Goal: Use online tool/utility: Use online tool/utility

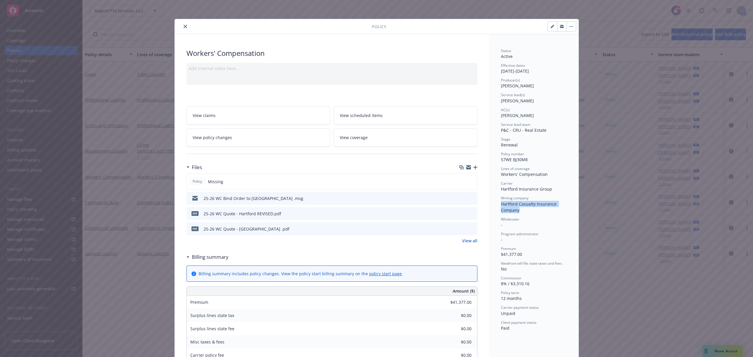
click at [184, 26] on icon "close" at bounding box center [186, 27] width 4 height 4
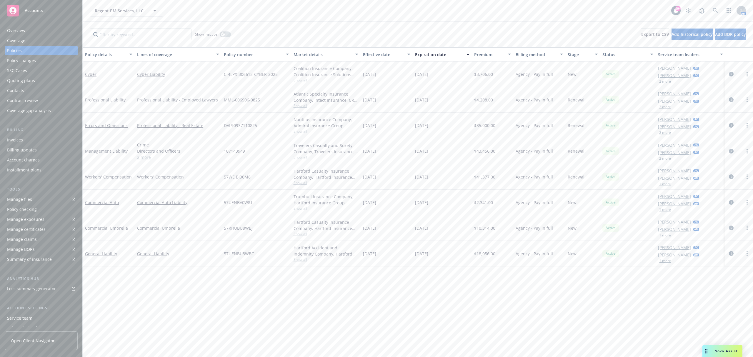
click at [708, 352] on div "Drag to move" at bounding box center [706, 351] width 7 height 12
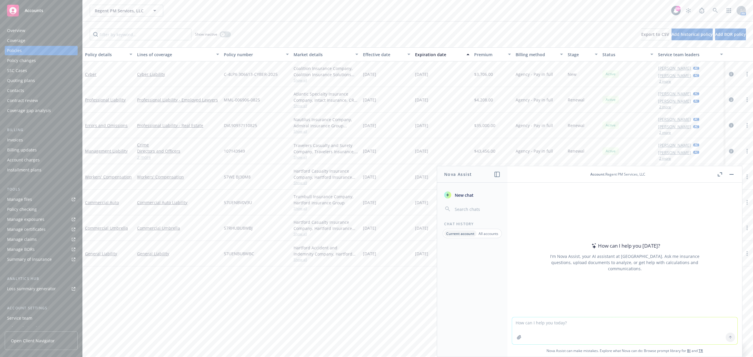
click at [470, 234] on p "Current account" at bounding box center [460, 233] width 28 height 5
click at [497, 174] on icon "button" at bounding box center [497, 174] width 5 height 5
click at [518, 176] on icon "button" at bounding box center [517, 174] width 5 height 5
click at [467, 208] on input "button" at bounding box center [477, 209] width 47 height 8
click at [42, 13] on span "Accounts" at bounding box center [34, 10] width 19 height 5
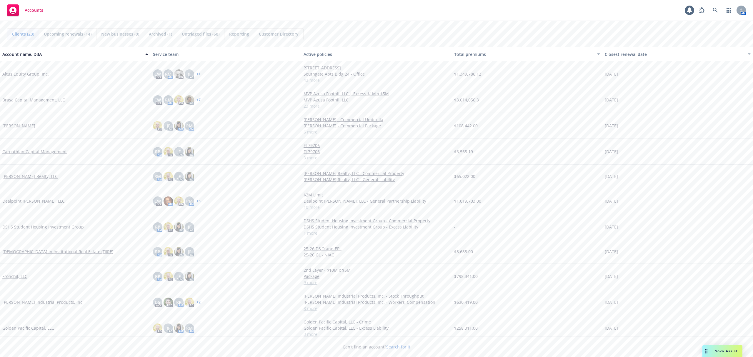
click at [718, 350] on span "Nova Assist" at bounding box center [726, 351] width 23 height 5
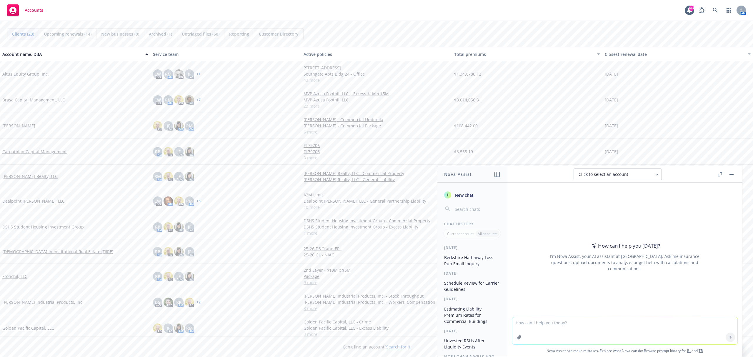
click at [476, 290] on button "Schedule Review for Carrier Guidelines" at bounding box center [472, 286] width 61 height 16
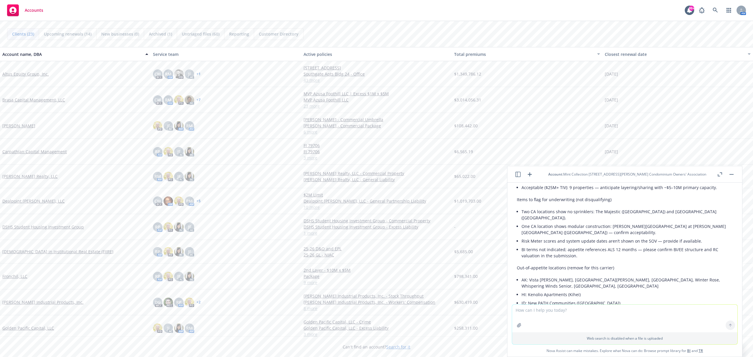
scroll to position [153, 0]
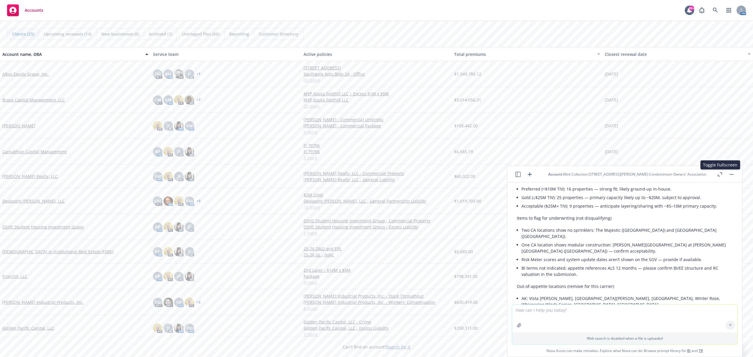
click at [718, 174] on icon "button" at bounding box center [720, 174] width 4 height 4
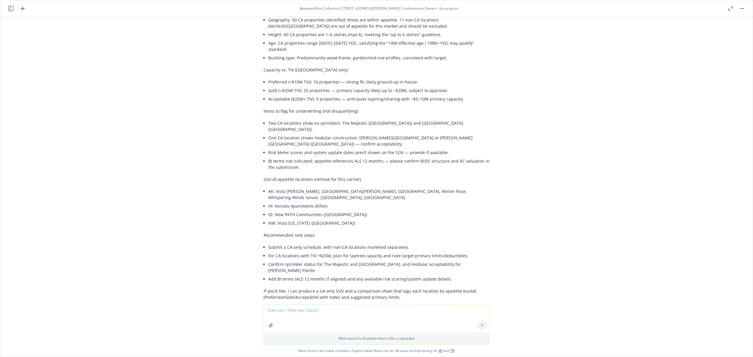
scroll to position [99, 0]
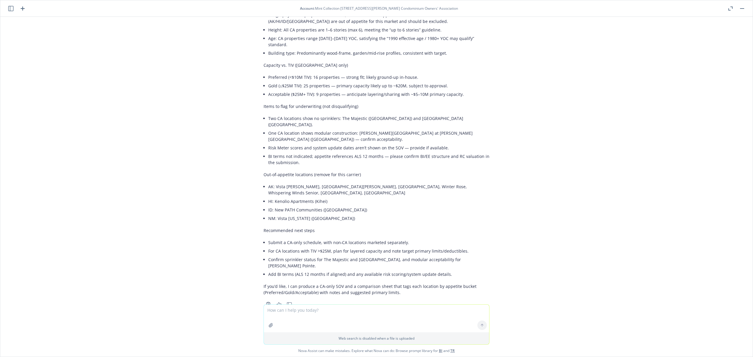
click at [304, 313] on textarea at bounding box center [376, 319] width 225 height 28
type textarea "Generate a separate excel file with only the locations that fit the appetite"
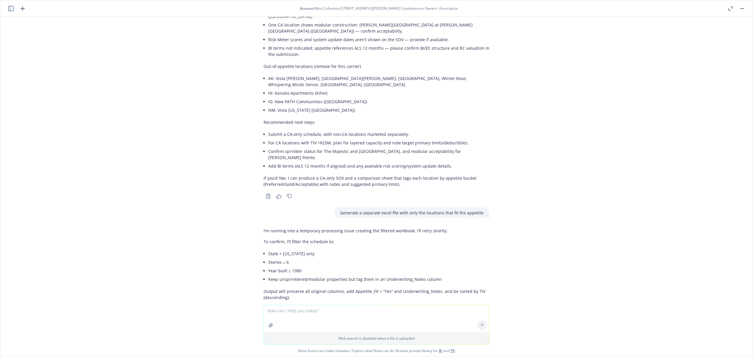
scroll to position [229, 0]
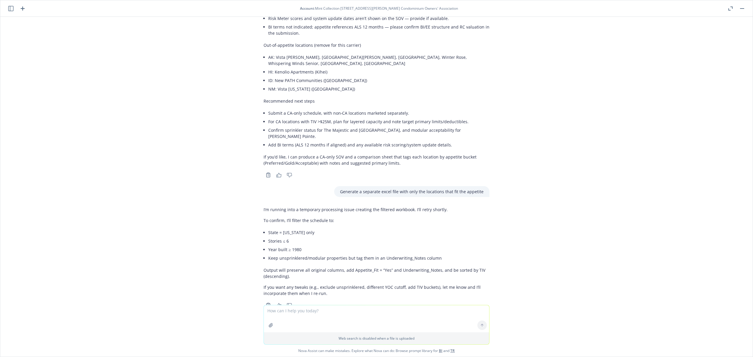
click at [288, 314] on textarea at bounding box center [376, 318] width 225 height 27
click at [265, 310] on textarea "Keep all columns and data the same just filter by the" at bounding box center [376, 319] width 225 height 28
drag, startPoint x: 463, startPoint y: 310, endPoint x: 414, endPoint y: 302, distance: 49.5
click at [414, 302] on div "xlsx 24-25 Gilroy Pacific Associates SOV - Select Assests ([DATE]).xlsx pdf Ard…" at bounding box center [376, 187] width 753 height 340
type textarea "Confirmed filter by the above categories. Keep all columns and data the same."
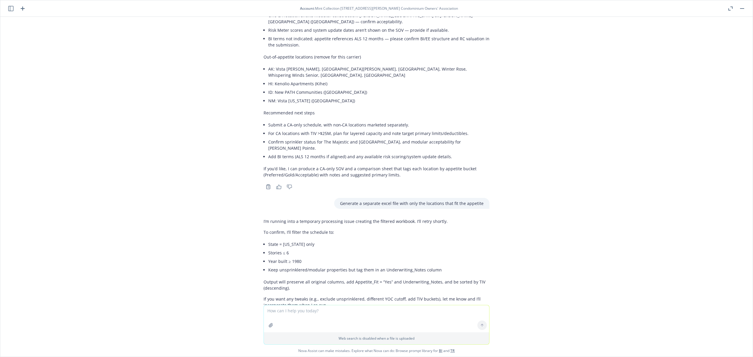
scroll to position [365, 0]
